Goal: Answer question/provide support: Share knowledge or assist other users

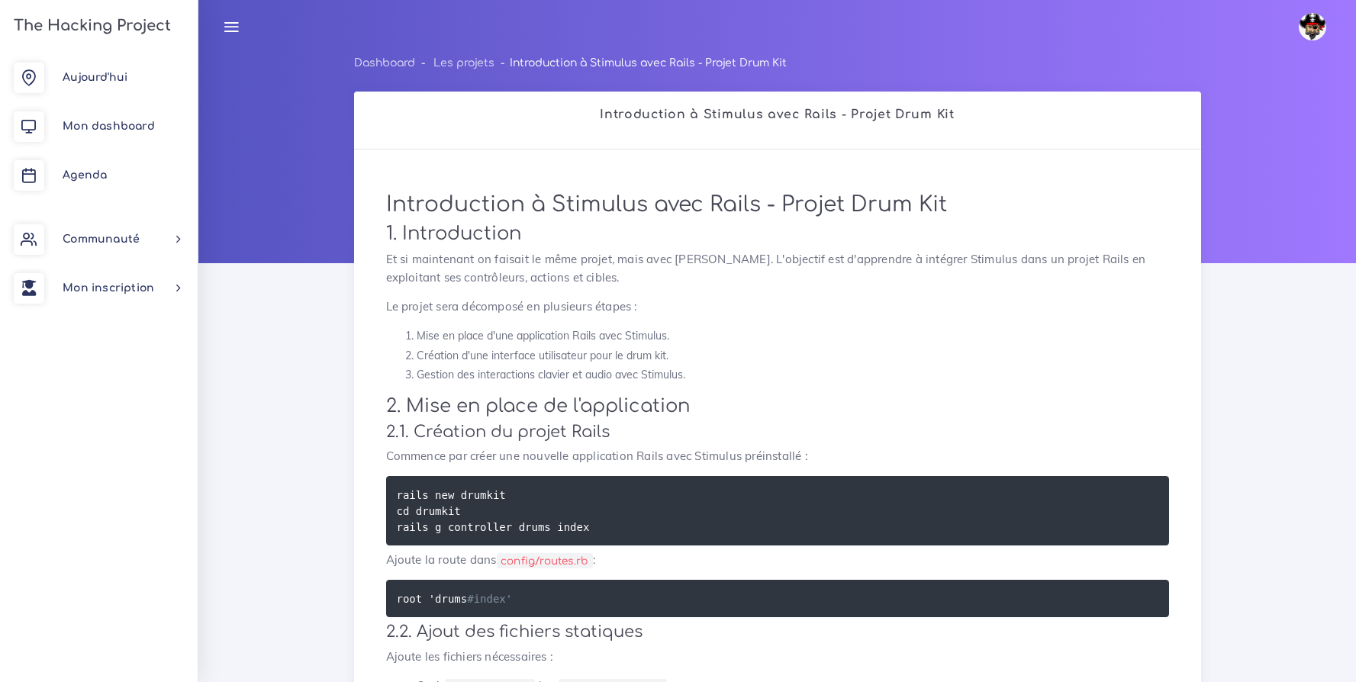
scroll to position [1234, 0]
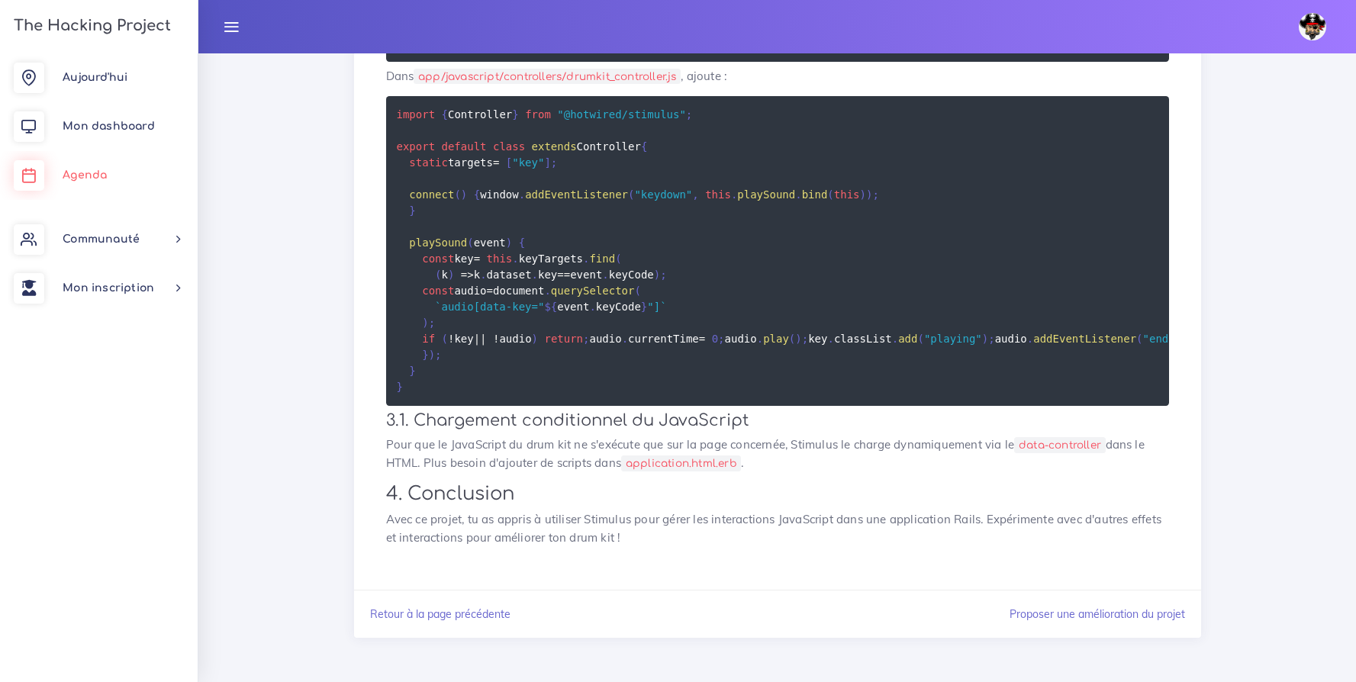
click at [101, 173] on span "Agenda" at bounding box center [85, 174] width 44 height 11
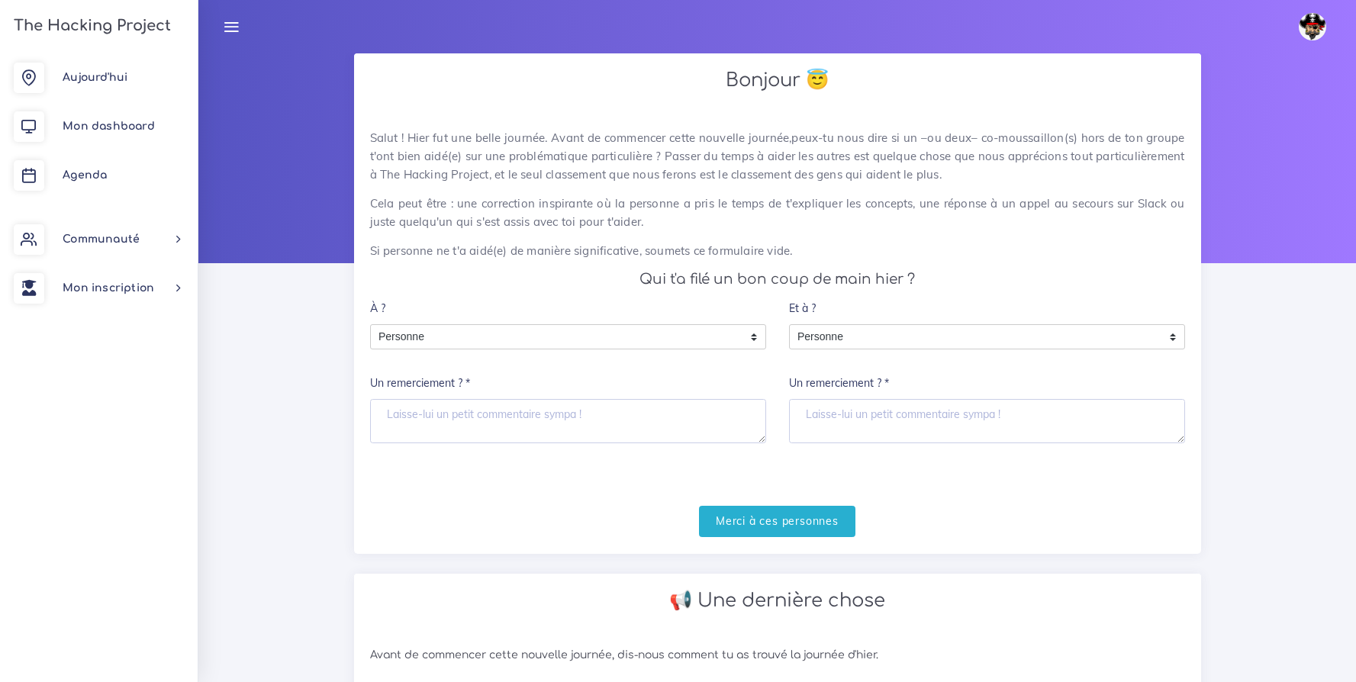
click at [544, 322] on div "À ? Personne Personne Personne Un remerciement ? *" at bounding box center [568, 368] width 396 height 150
click at [547, 332] on span "Personne" at bounding box center [557, 337] width 372 height 24
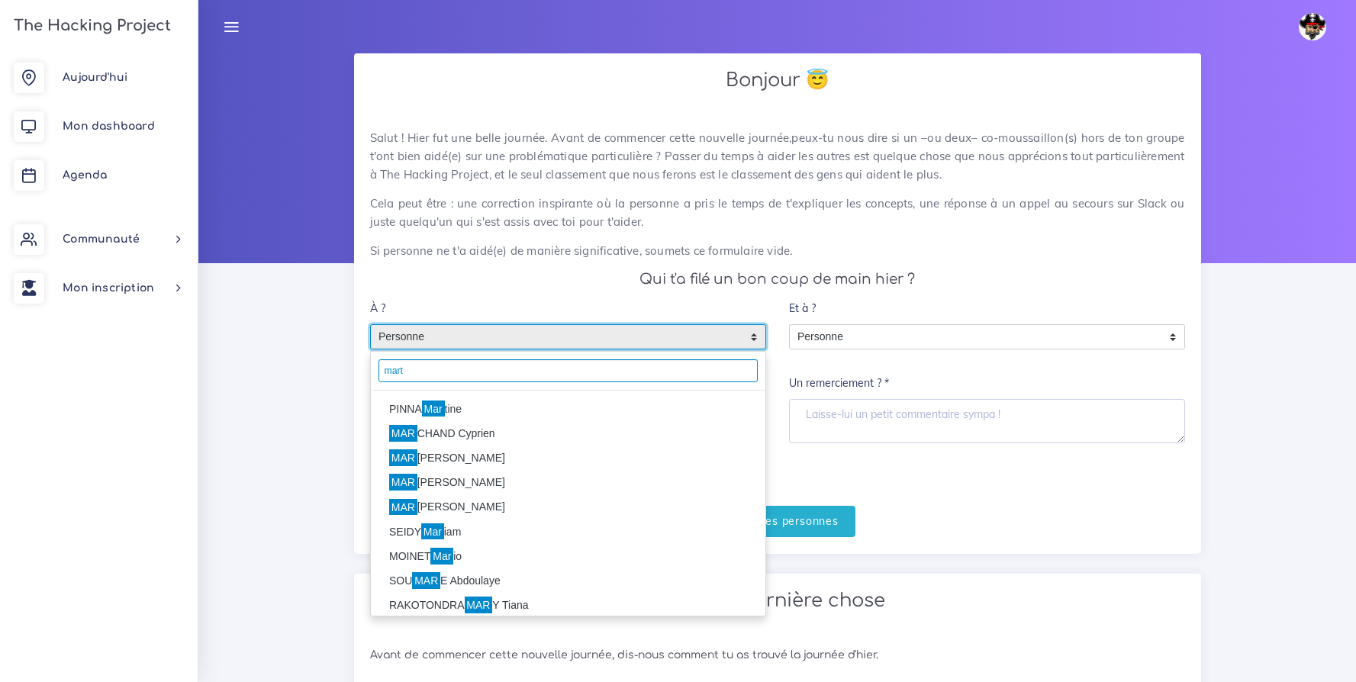
type input "mart"
click at [465, 407] on li "PINNA Mar tine" at bounding box center [568, 409] width 394 height 24
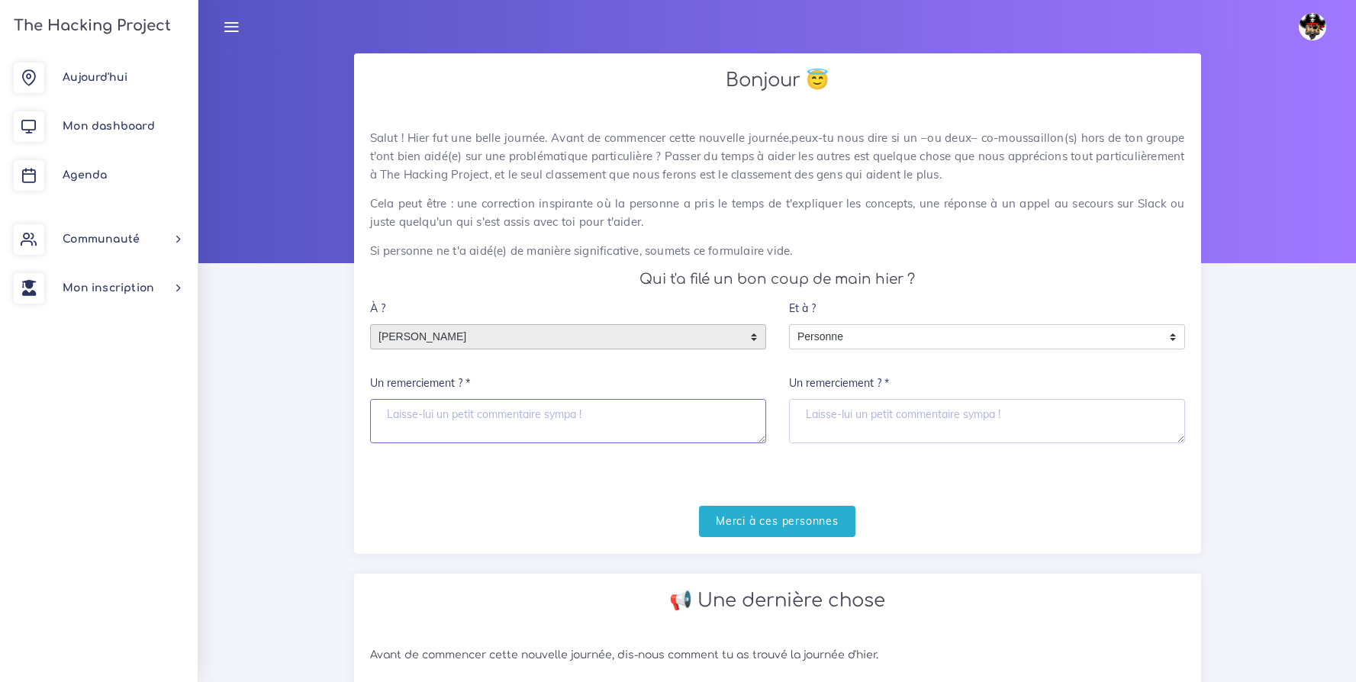
click at [466, 417] on textarea "Un remerciement ? *" at bounding box center [568, 421] width 396 height 44
type textarea "Merci"
click at [713, 515] on input "Merci à ces personnes" at bounding box center [777, 521] width 156 height 31
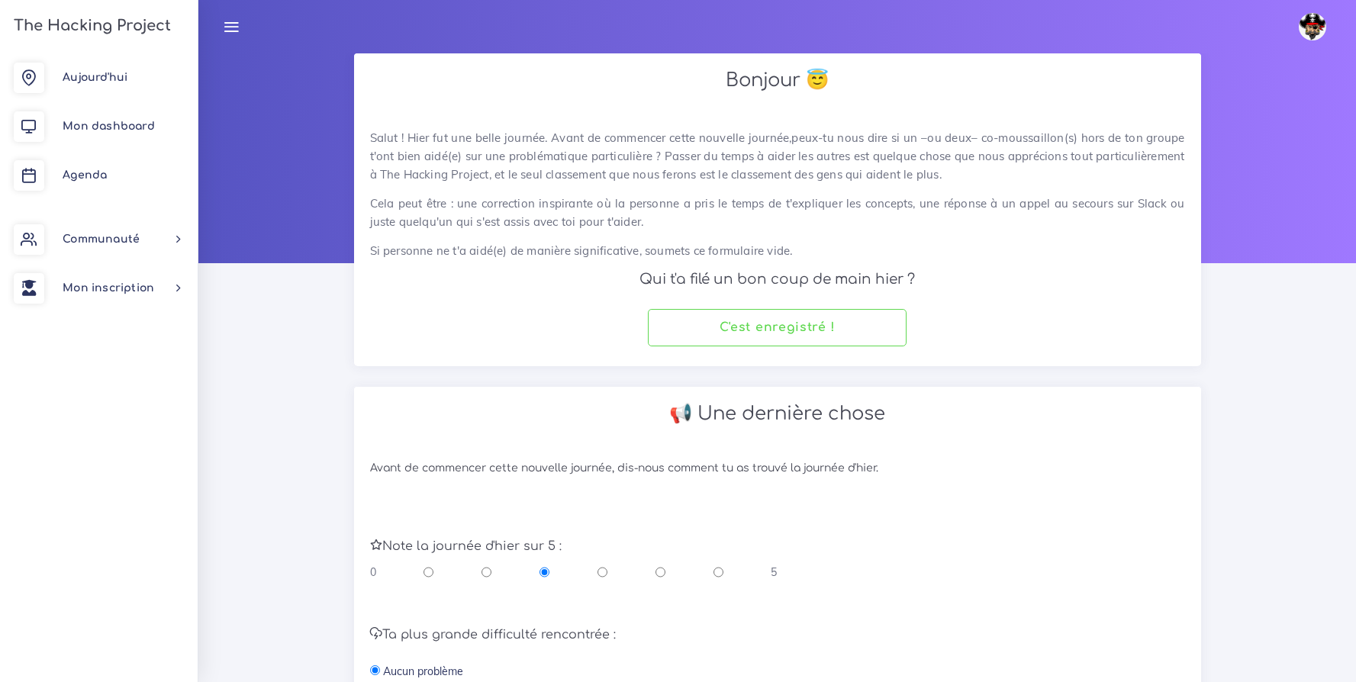
click at [720, 571] on input "radio" at bounding box center [718, 572] width 10 height 15
radio input "true"
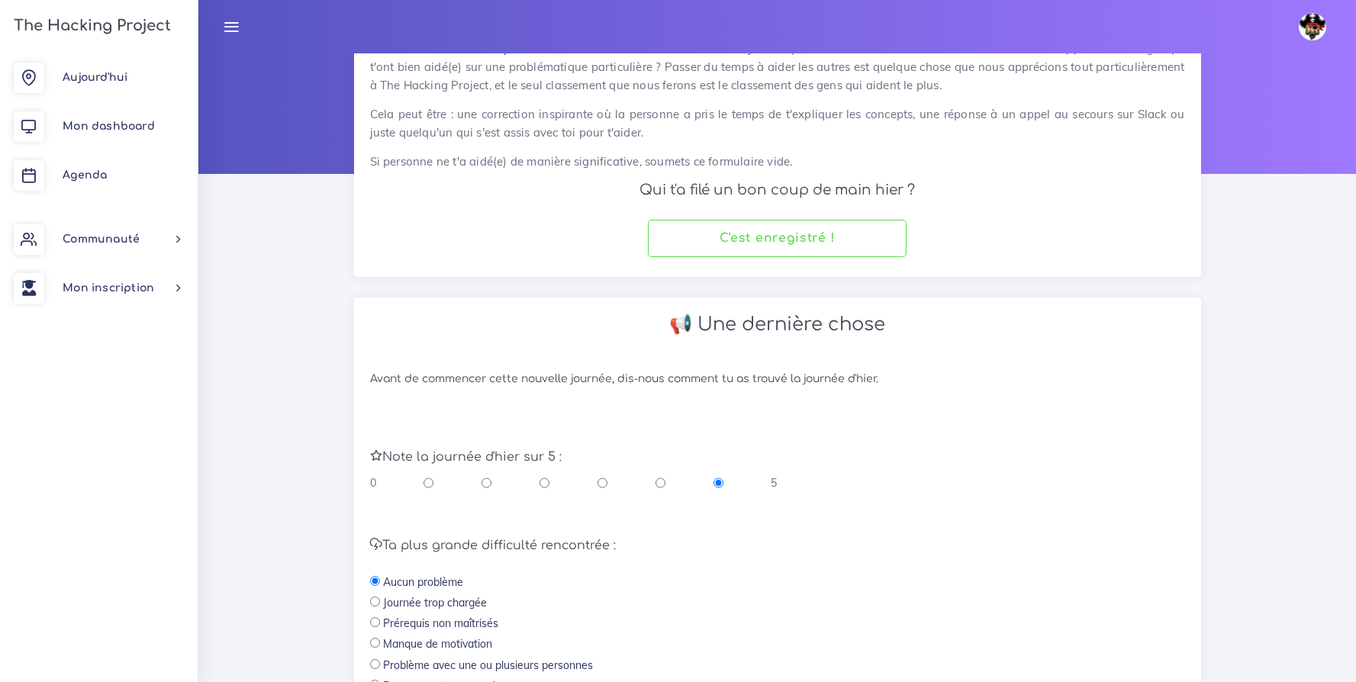
scroll to position [300, 0]
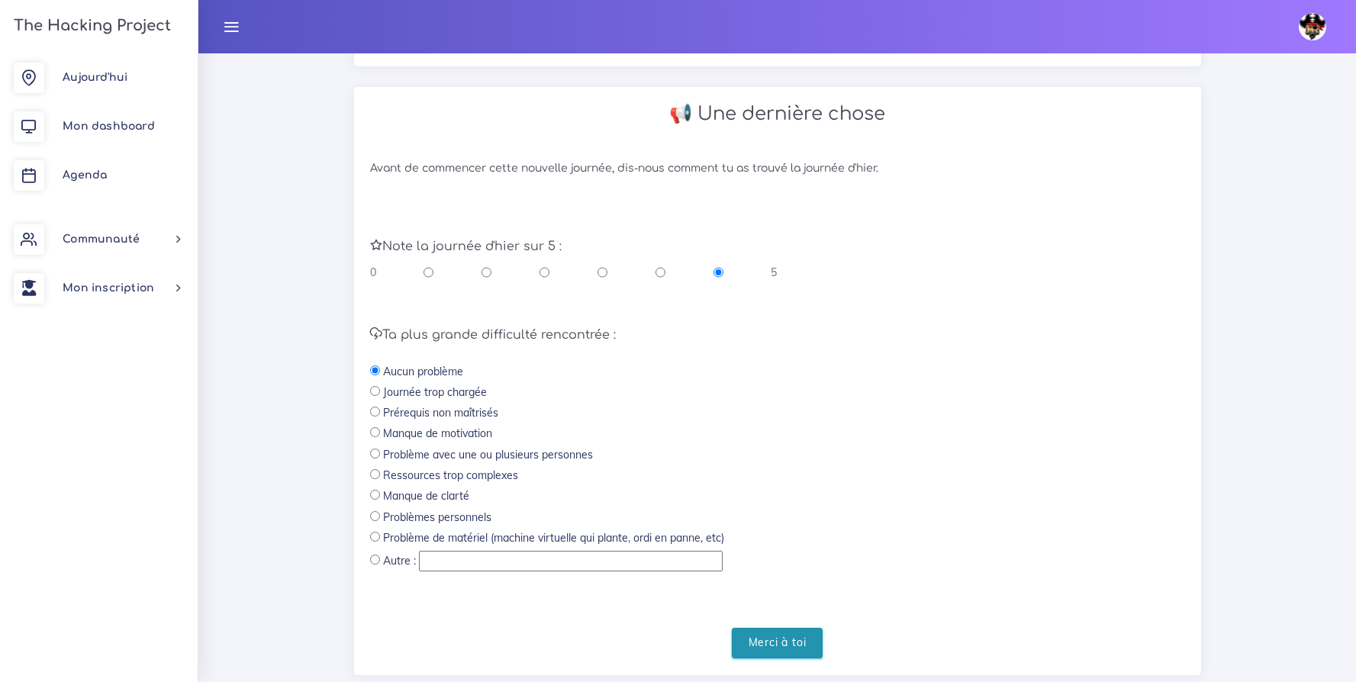
click at [772, 633] on input "Merci à toi" at bounding box center [778, 643] width 92 height 31
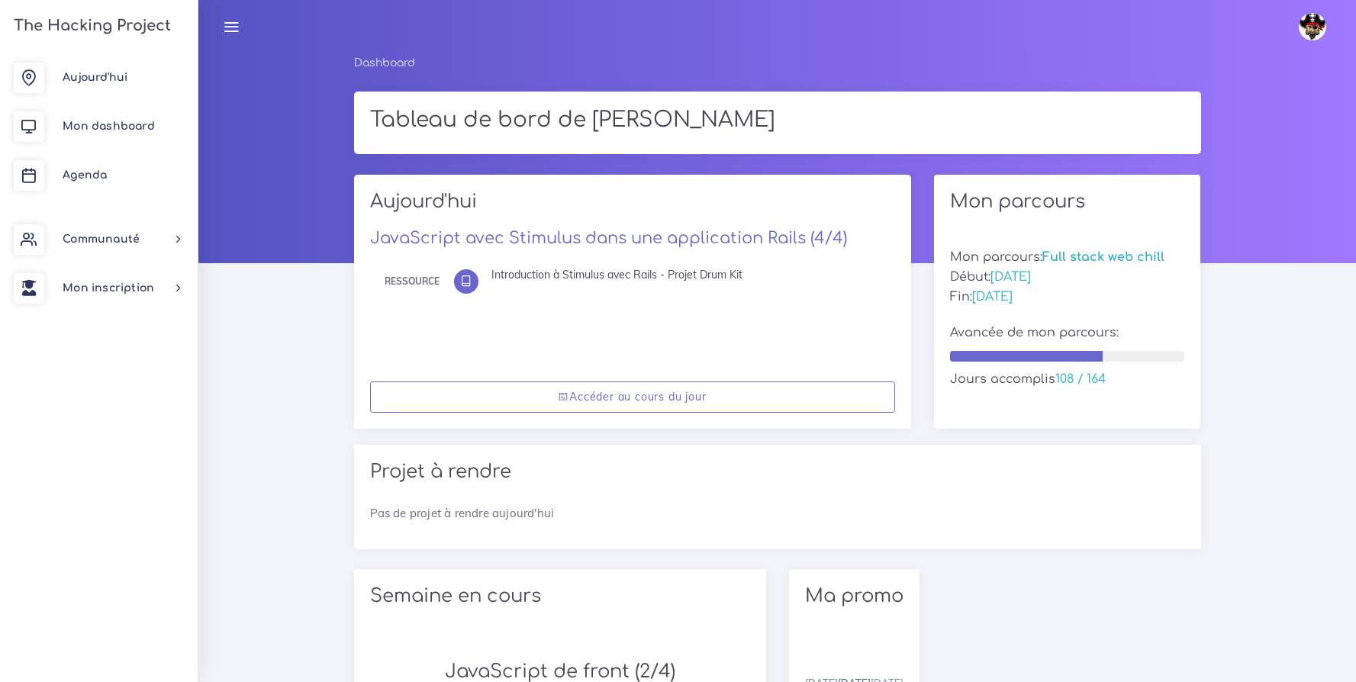
scroll to position [253, 0]
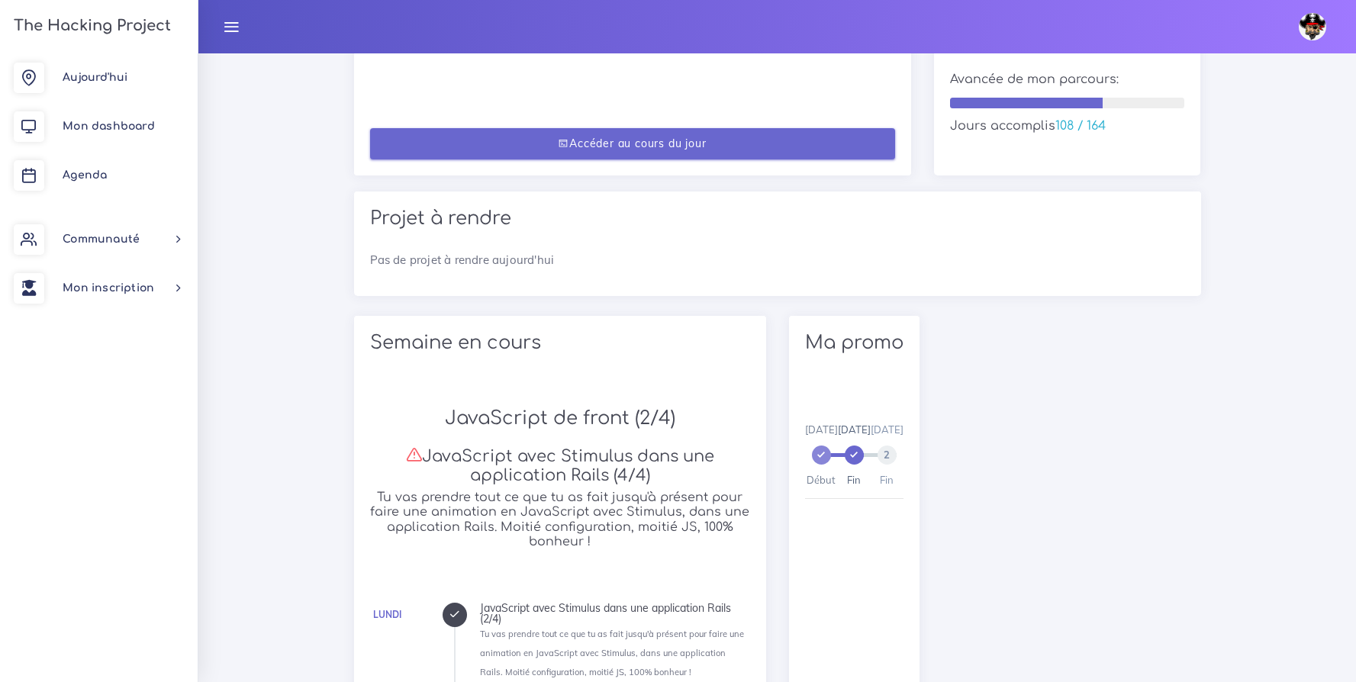
click at [587, 153] on link "Accéder au cours du jour" at bounding box center [632, 143] width 525 height 31
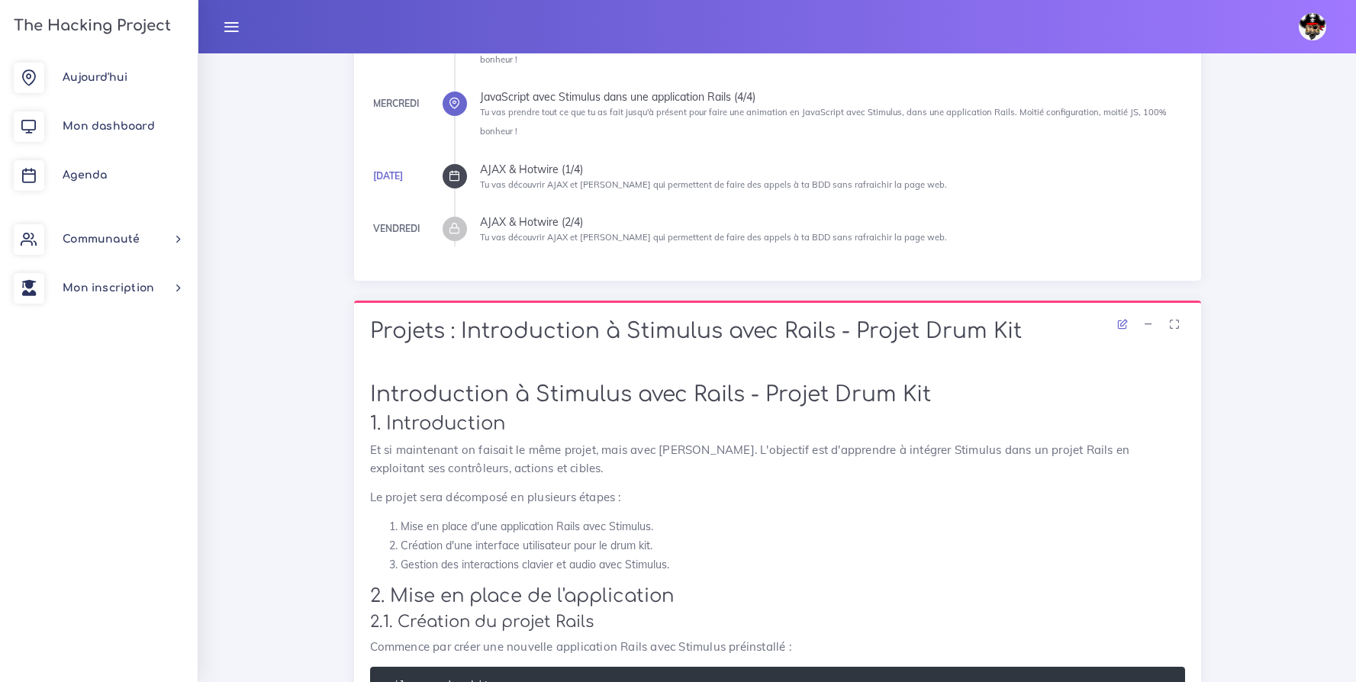
scroll to position [317, 0]
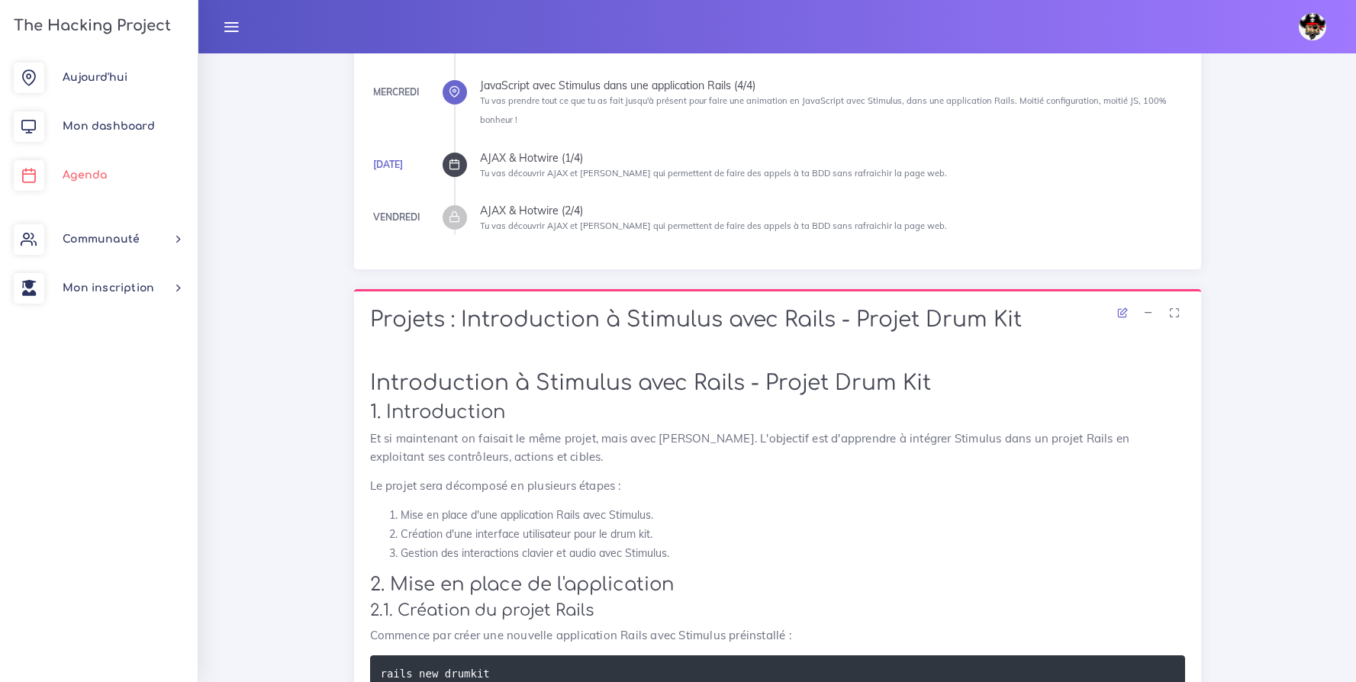
click at [79, 179] on span "Agenda" at bounding box center [85, 174] width 44 height 11
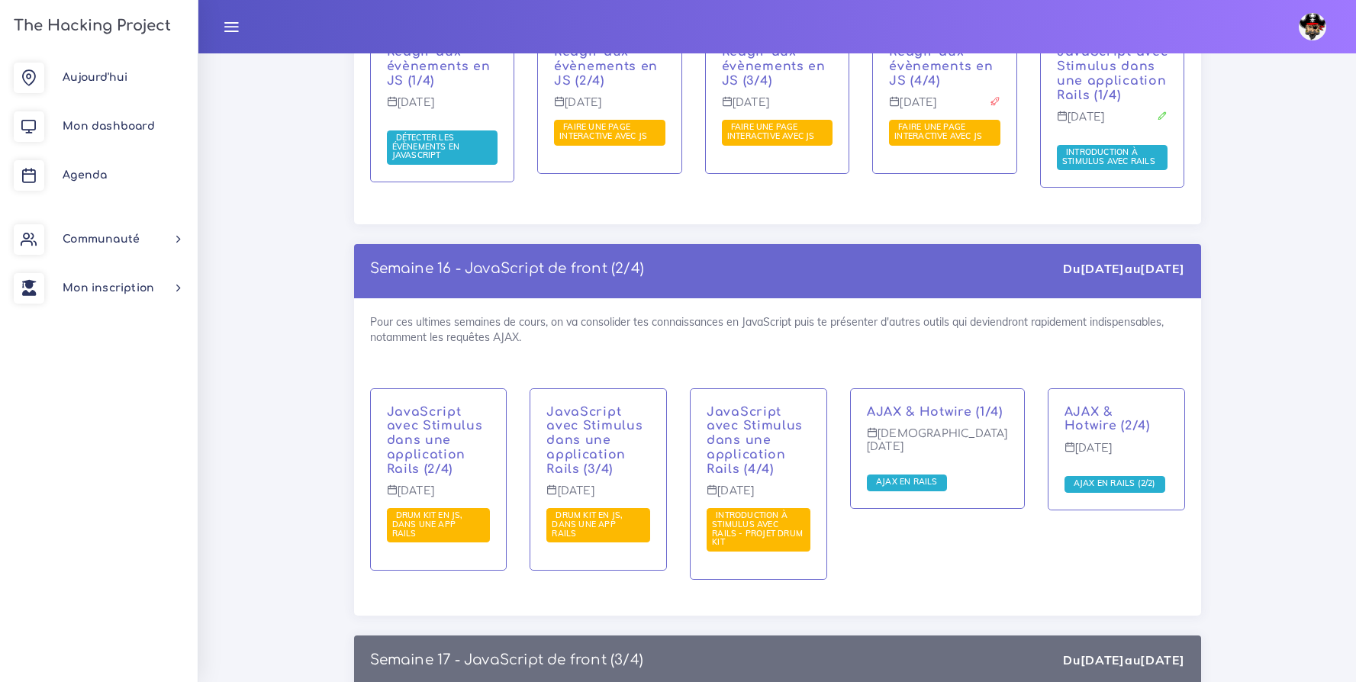
scroll to position [8658, 0]
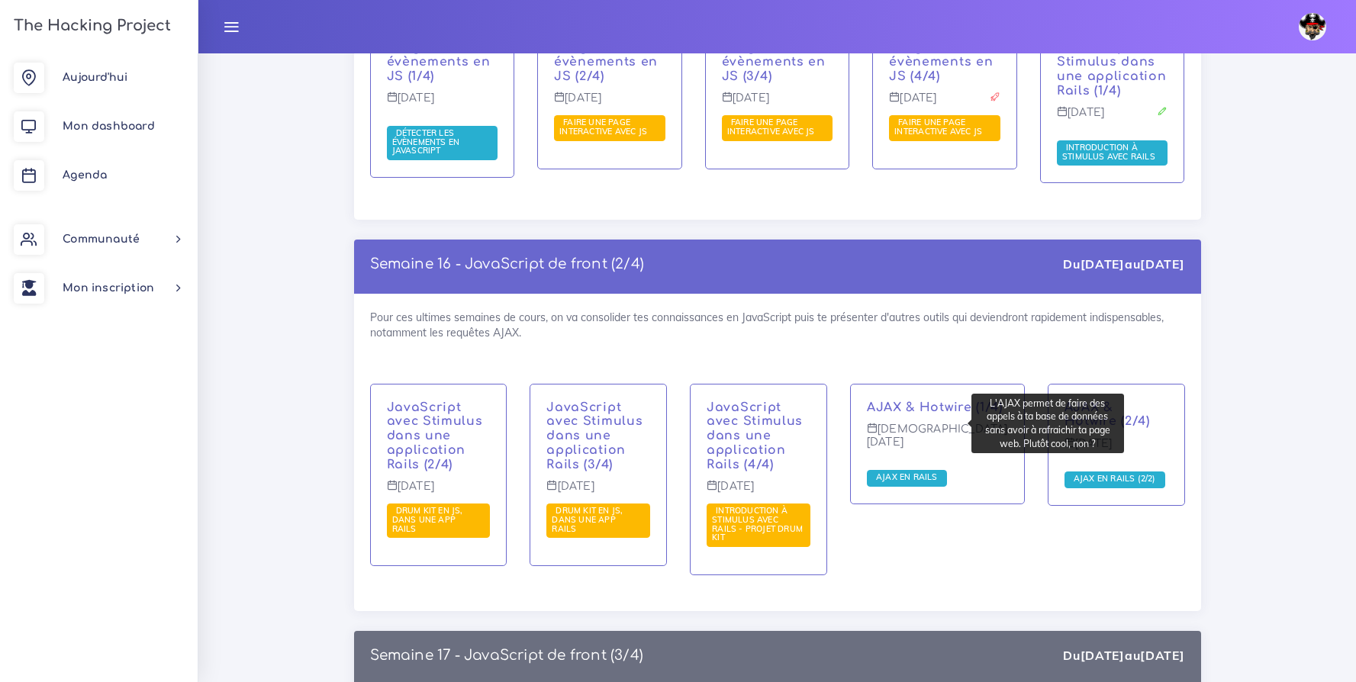
click at [940, 472] on span "AJAX en Rails" at bounding box center [906, 477] width 69 height 11
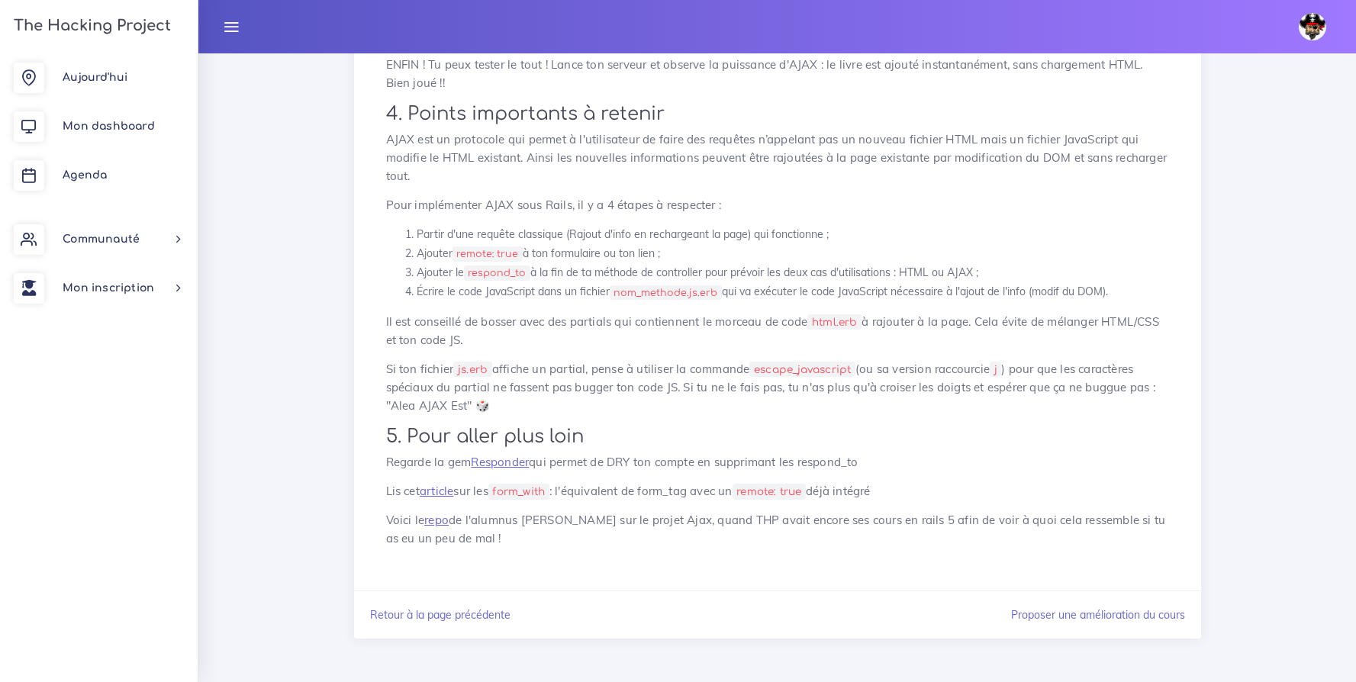
scroll to position [7264, 0]
click at [95, 175] on span "Agenda" at bounding box center [85, 174] width 44 height 11
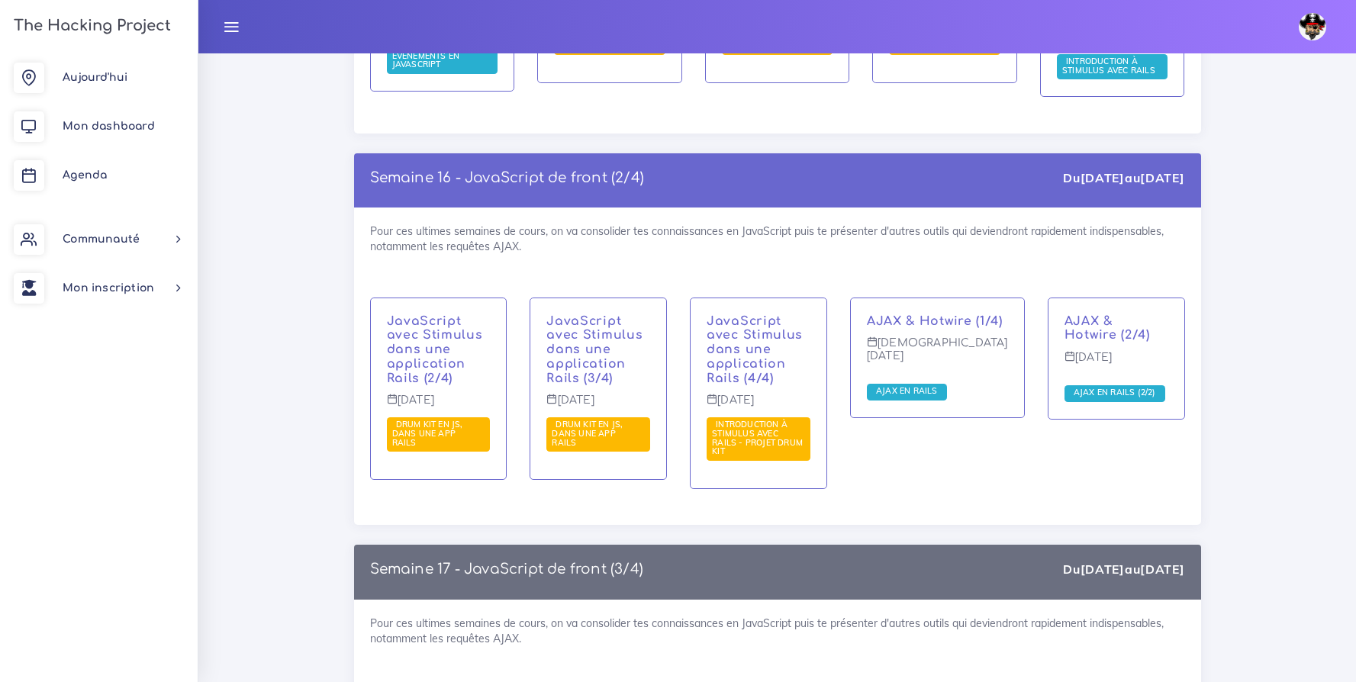
scroll to position [8736, 0]
